Goal: Task Accomplishment & Management: Use online tool/utility

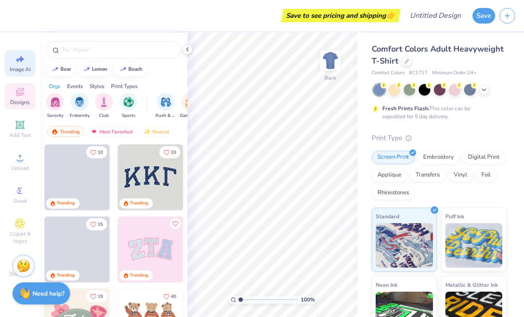
click at [21, 60] on icon at bounding box center [21, 59] width 6 height 7
select select "4"
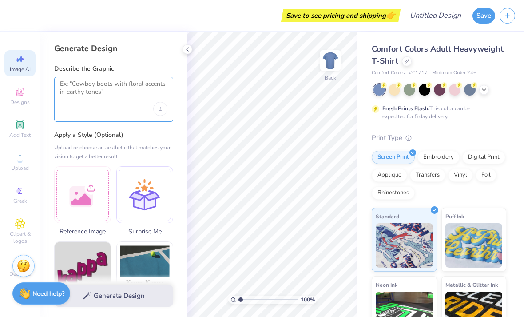
click at [79, 85] on textarea at bounding box center [113, 91] width 107 height 22
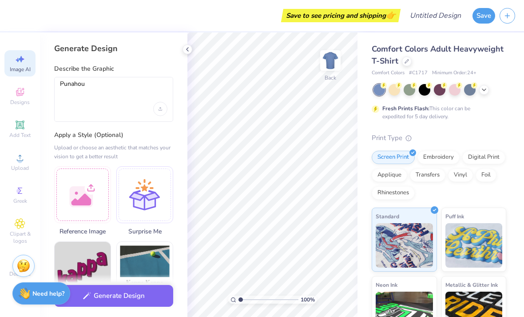
click at [57, 86] on div "Punahou" at bounding box center [113, 99] width 119 height 45
click at [60, 84] on textarea "Punahou" at bounding box center [113, 91] width 107 height 22
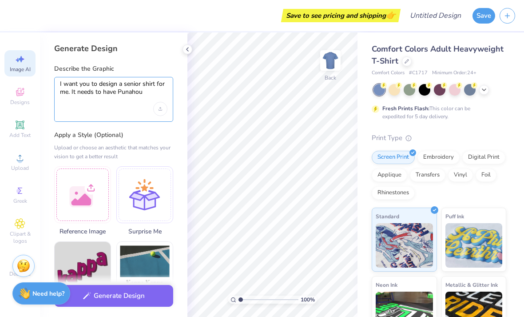
click at [148, 94] on textarea "I want you to design a senior shirt for me. It needs to have Punahou" at bounding box center [113, 91] width 107 height 22
click at [148, 94] on textarea "I want you to design a senior shirt for me. It needs to have [PERSON_NAME]," at bounding box center [113, 91] width 107 height 22
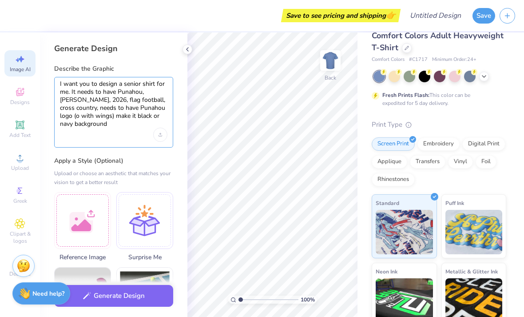
scroll to position [12, 0]
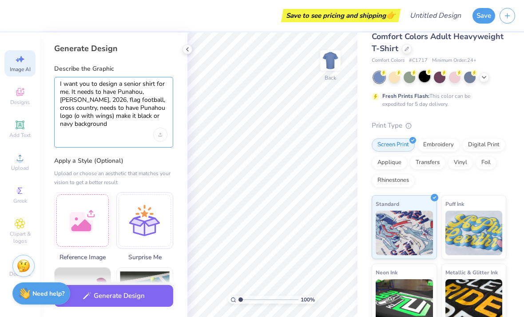
type textarea "I want you to design a senior shirt for me. It needs to have Punahou, [PERSON_N…"
click at [422, 80] on div at bounding box center [425, 77] width 12 height 12
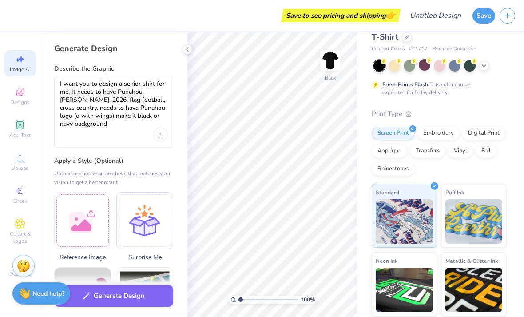
scroll to position [24, 0]
click at [466, 151] on div "Vinyl" at bounding box center [460, 149] width 25 height 13
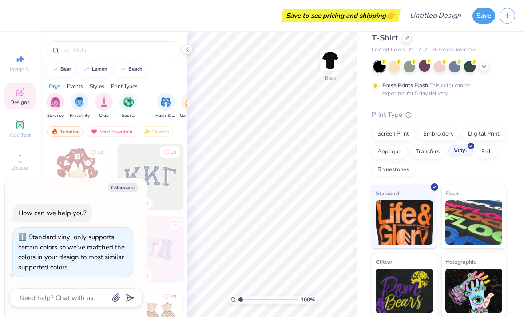
scroll to position [23, 0]
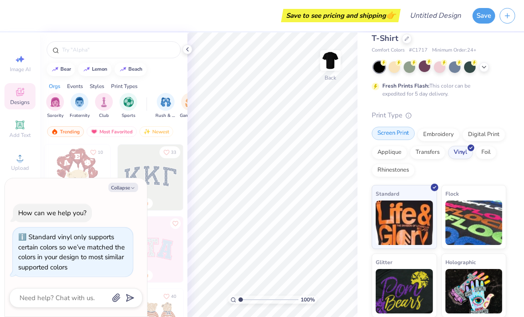
click at [399, 135] on div "Screen Print" at bounding box center [393, 133] width 43 height 13
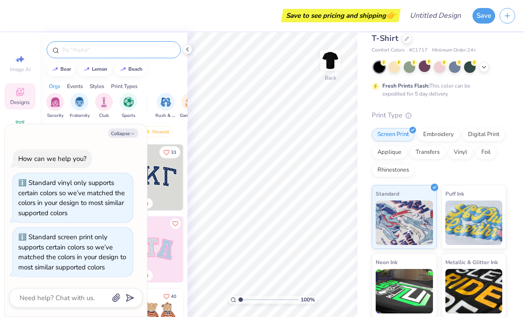
click at [84, 54] on input "text" at bounding box center [118, 49] width 114 height 9
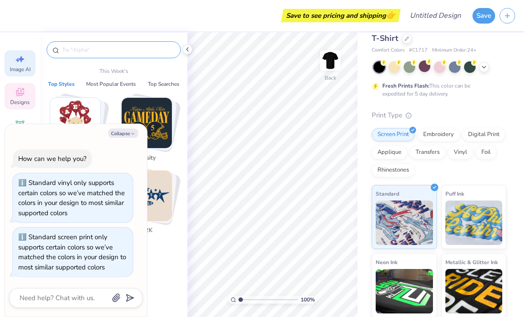
click at [23, 63] on icon at bounding box center [20, 59] width 11 height 11
type textarea "x"
select select "4"
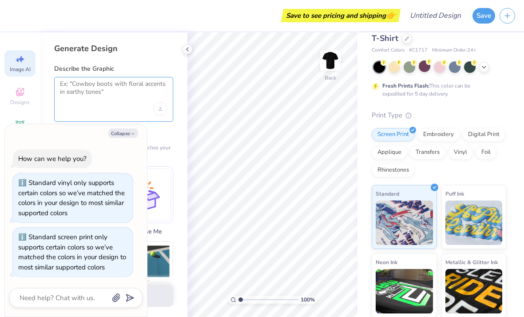
click at [75, 84] on textarea at bounding box center [113, 91] width 107 height 22
click at [485, 79] on div "Fresh Prints Flash: This color can be expedited for 5 day delivery." at bounding box center [439, 79] width 135 height 36
click at [167, 148] on div "Upload or choose an aesthetic that matches your vision to get a better result" at bounding box center [113, 152] width 119 height 18
click at [76, 77] on div at bounding box center [113, 99] width 119 height 45
click at [90, 92] on textarea at bounding box center [113, 91] width 107 height 22
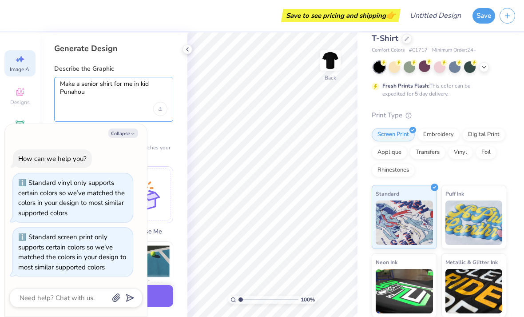
click at [153, 85] on textarea "Make a senior shirt for me in kid Punahou" at bounding box center [113, 91] width 107 height 22
click at [132, 82] on textarea "Make a senior shirt for me in kid Punahou" at bounding box center [113, 91] width 107 height 22
click at [129, 107] on div "Make a senior shirt for me in kid Punahou" at bounding box center [113, 99] width 119 height 45
click at [147, 85] on textarea "Make a senior shirt for me in kid Punahou" at bounding box center [113, 91] width 107 height 22
click at [148, 86] on textarea "Make a senior shirt for me in kid Punahou" at bounding box center [113, 91] width 107 height 22
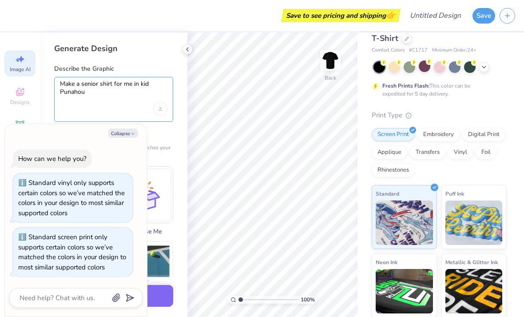
click at [83, 94] on textarea "Make a senior shirt for me in kid Punahou" at bounding box center [113, 91] width 107 height 22
click at [86, 88] on textarea "Make a senior shirt for me. Include Punahou" at bounding box center [113, 91] width 107 height 22
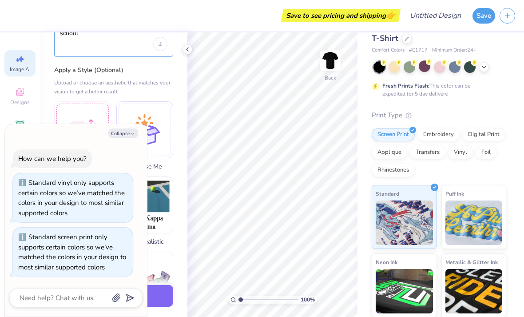
scroll to position [95, 0]
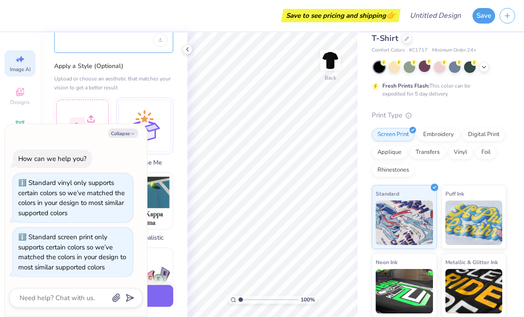
type textarea "Make a senior shirt for me. Include Punahou, 2026, flag football, cross country…"
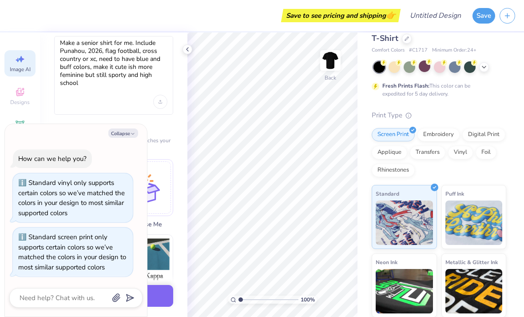
scroll to position [37, 0]
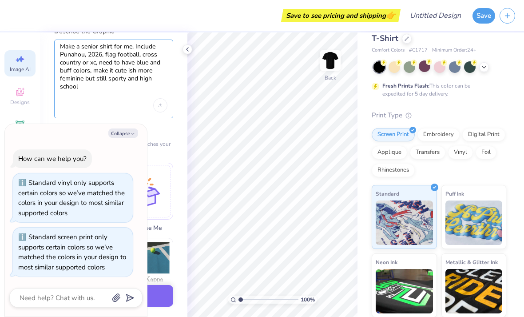
click at [83, 71] on textarea "Make a senior shirt for me. Include Punahou, 2026, flag football, cross country…" at bounding box center [113, 71] width 107 height 56
click at [81, 70] on textarea "Make a senior shirt for me. Include Punahou, 2026, flag football, cross country…" at bounding box center [113, 71] width 107 height 56
click at [78, 64] on textarea "Make a senior shirt for me. Include Punahou, 2026, flag football, cross country…" at bounding box center [113, 71] width 107 height 56
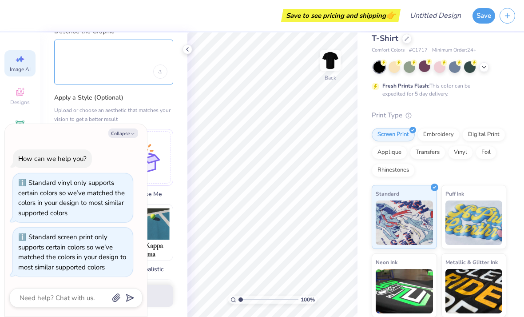
click at [68, 51] on textarea at bounding box center [113, 54] width 107 height 22
click at [66, 51] on textarea at bounding box center [113, 54] width 107 height 22
click at [67, 48] on textarea at bounding box center [113, 54] width 107 height 22
paste textarea "Make a senior shirt for me. Include Punahou, 2026, flag football, cross country…"
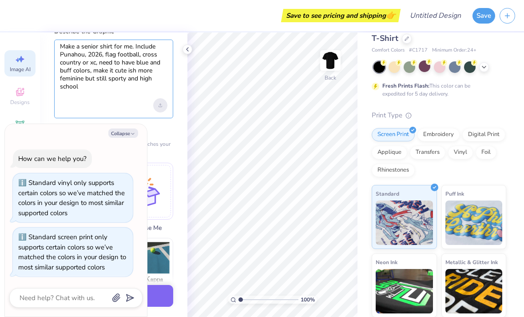
type textarea "Make a senior shirt for me. Include Punahou, 2026, flag football, cross country…"
click at [160, 103] on icon "Upload image" at bounding box center [161, 105] width 4 height 4
click at [133, 298] on icon "submit" at bounding box center [128, 297] width 12 height 12
click at [130, 300] on icon "submit" at bounding box center [128, 297] width 12 height 12
click at [128, 135] on button "Collapse" at bounding box center [123, 132] width 30 height 9
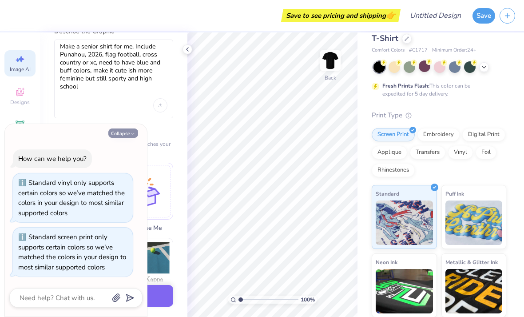
type textarea "x"
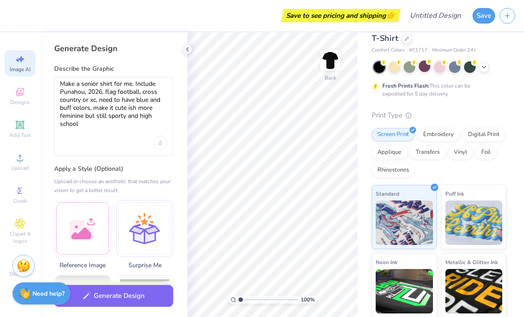
scroll to position [0, 0]
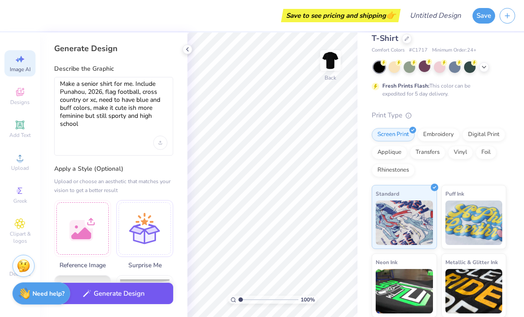
click at [142, 298] on button "Generate Design" at bounding box center [113, 293] width 119 height 22
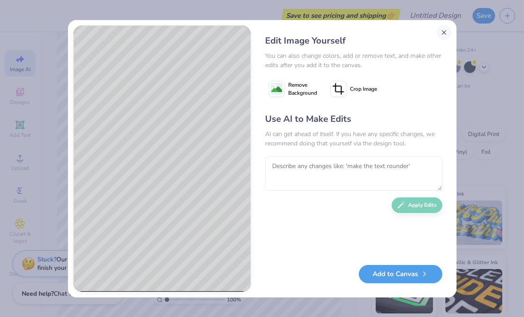
click at [444, 35] on button "Close" at bounding box center [444, 32] width 14 height 14
